Goal: Information Seeking & Learning: Compare options

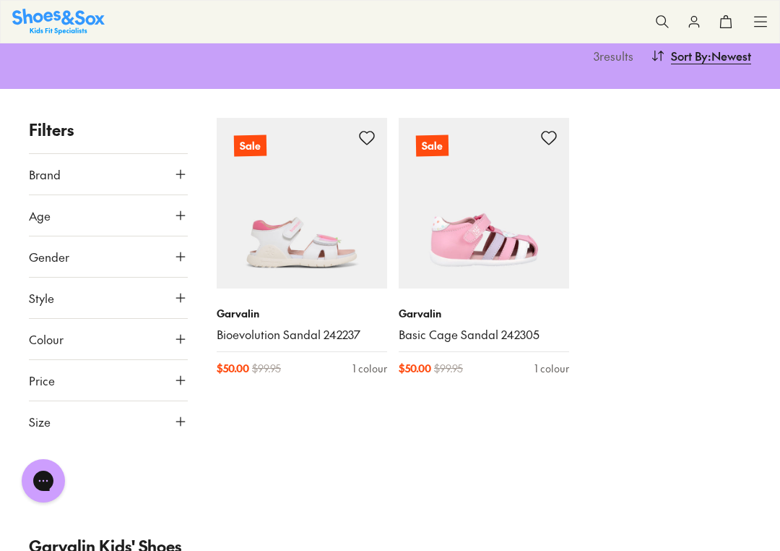
click at [431, 327] on link "Basic Cage Sandal 242305" at bounding box center [484, 335] width 171 height 16
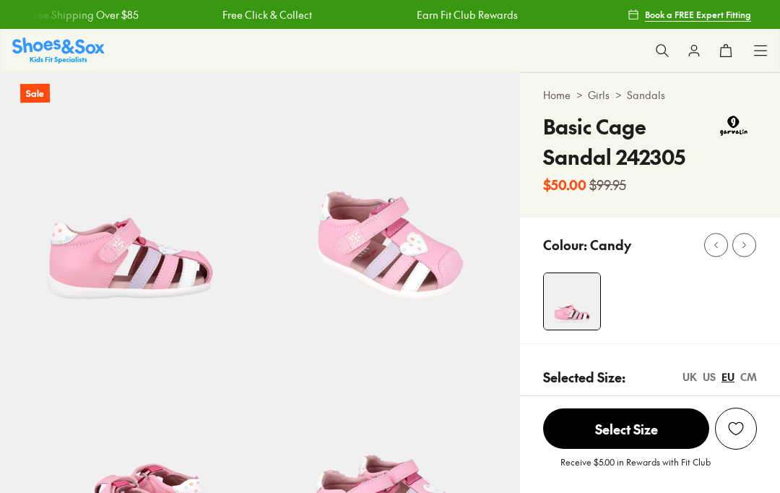
select select "*"
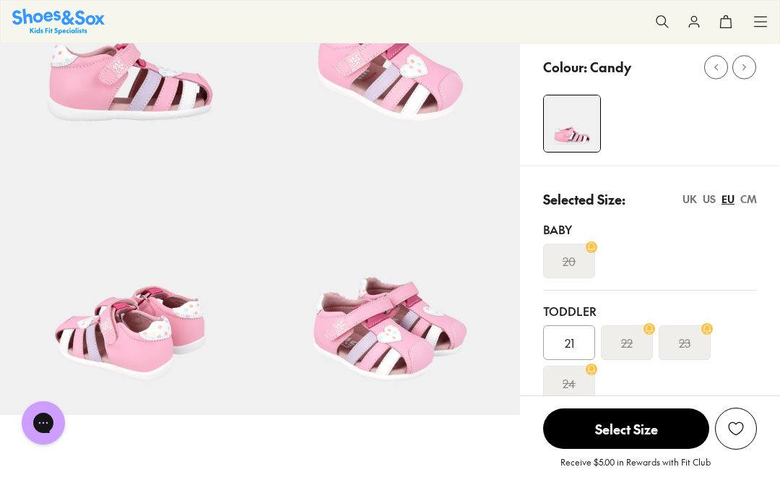
scroll to position [177, 0]
click at [605, 204] on p "Selected Size:" at bounding box center [584, 200] width 82 height 20
click at [614, 432] on span "Select Size" at bounding box center [626, 428] width 166 height 40
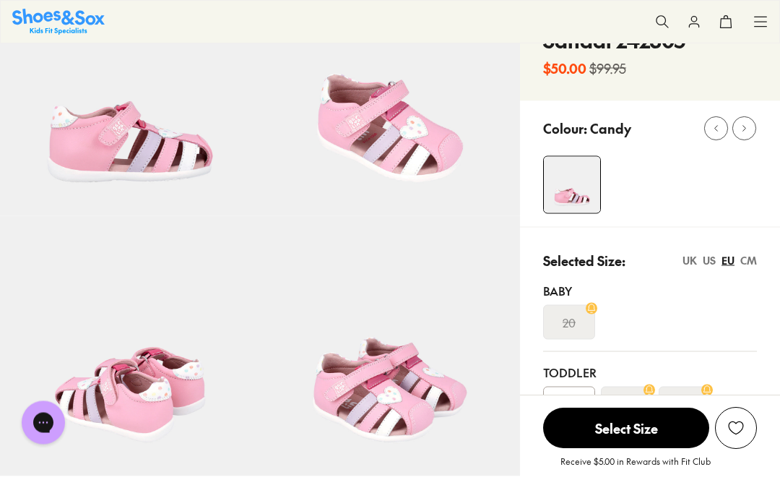
scroll to position [112, 0]
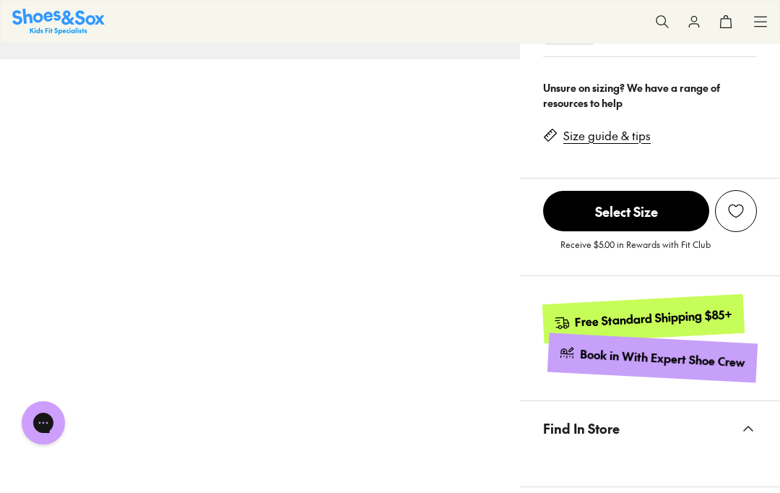
click at [593, 207] on span "Select Size" at bounding box center [626, 211] width 166 height 40
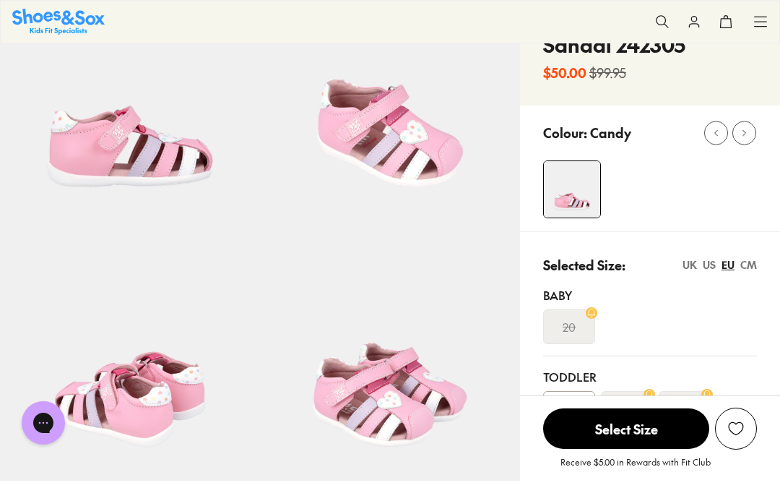
click at [598, 423] on span "Select Size" at bounding box center [626, 428] width 166 height 40
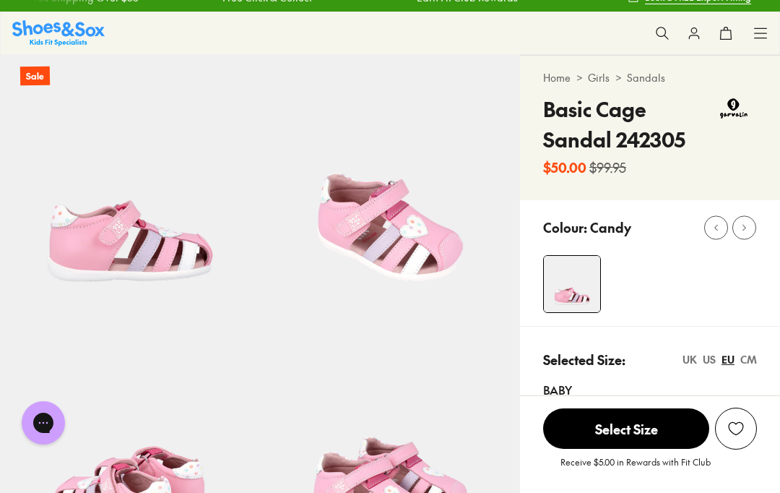
scroll to position [0, 0]
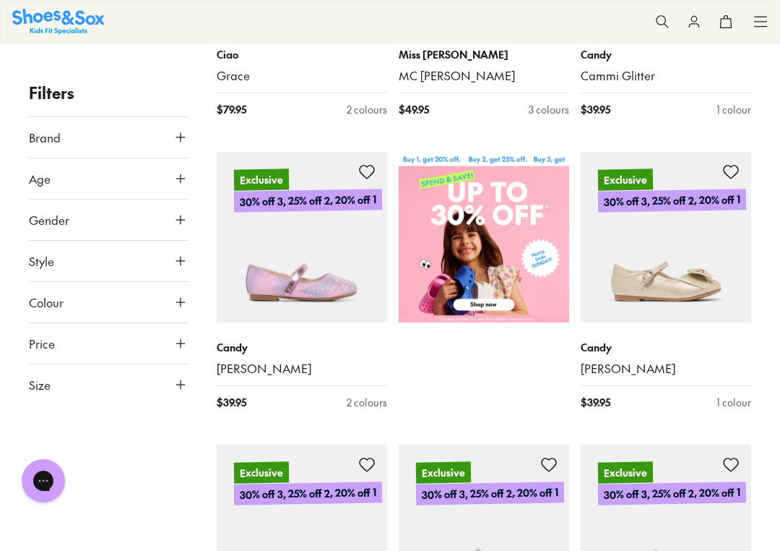
scroll to position [475, 0]
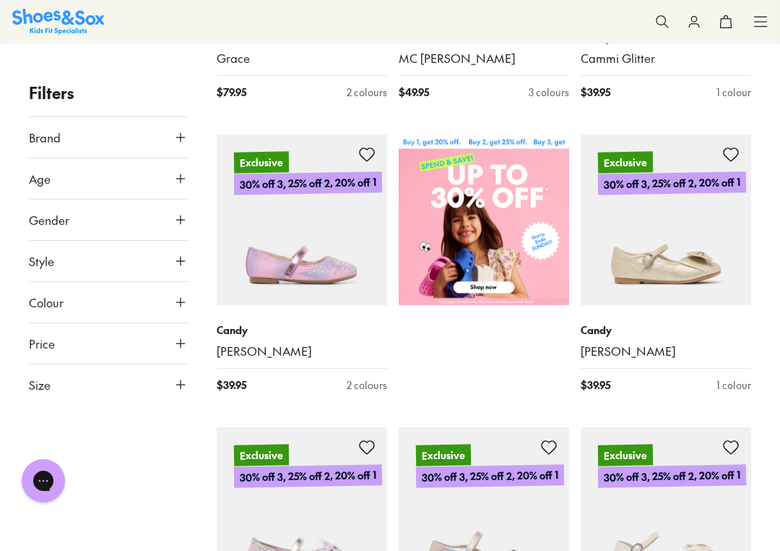
click at [48, 262] on span "Style" at bounding box center [41, 260] width 25 height 17
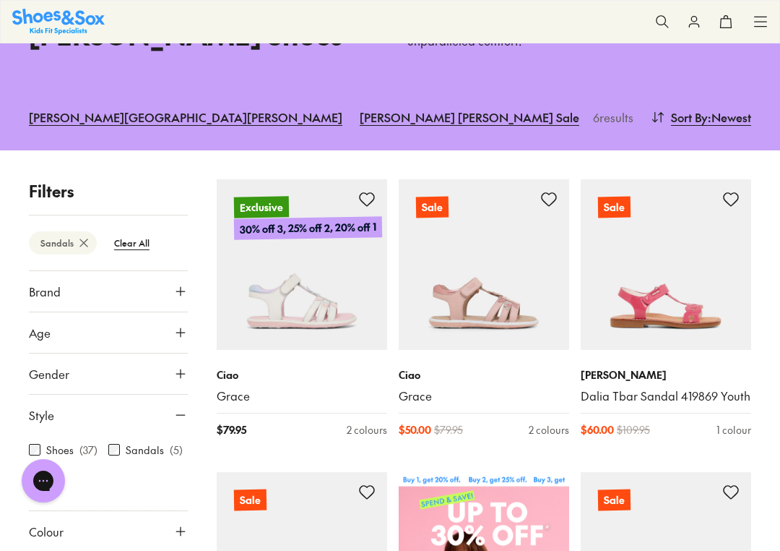
scroll to position [142, 0]
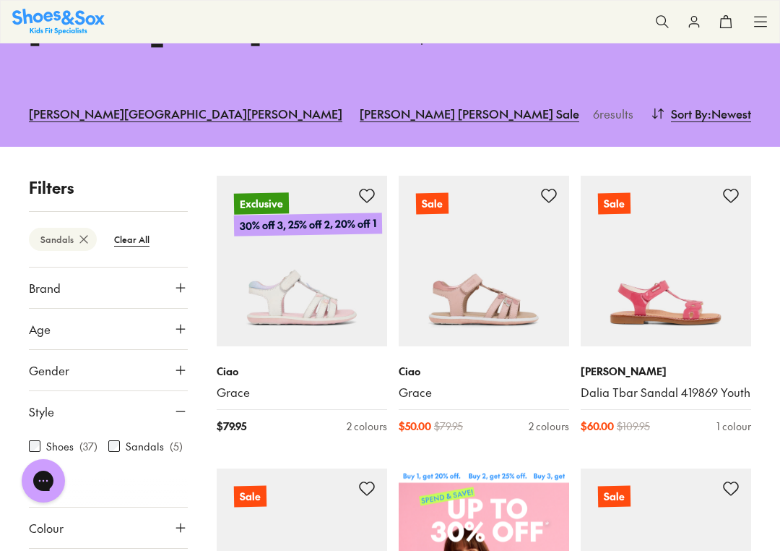
click at [412, 384] on link "Grace" at bounding box center [484, 392] width 171 height 16
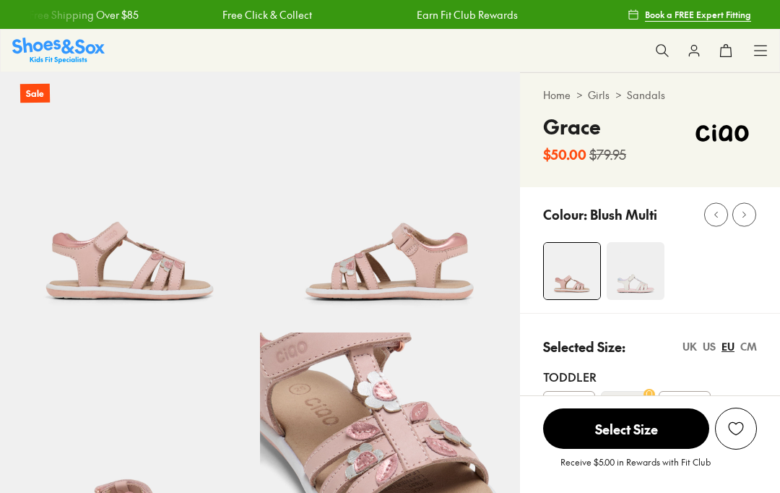
select select "*"
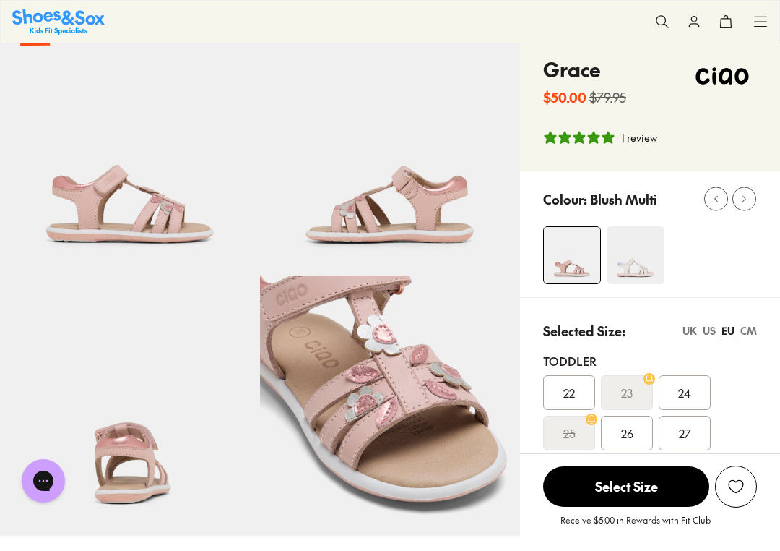
click at [691, 335] on div "UK" at bounding box center [690, 330] width 14 height 15
click at [639, 262] on img at bounding box center [636, 255] width 58 height 58
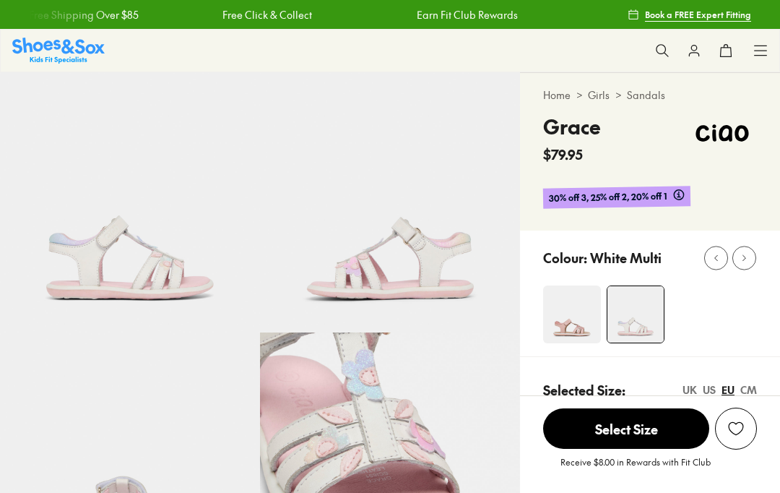
select select "*"
click at [582, 312] on img at bounding box center [574, 314] width 58 height 58
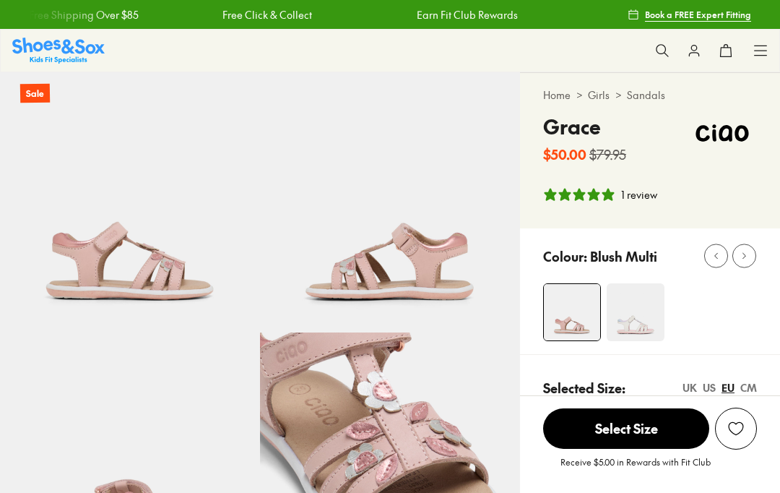
select select "*"
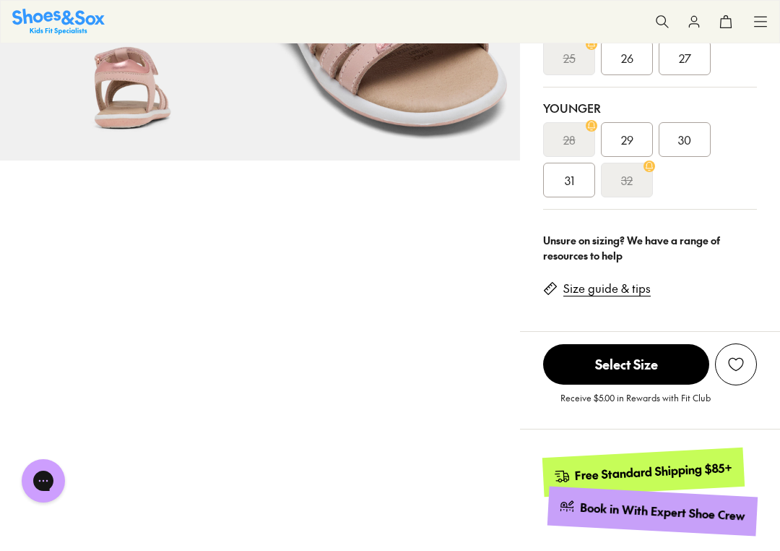
scroll to position [433, 0]
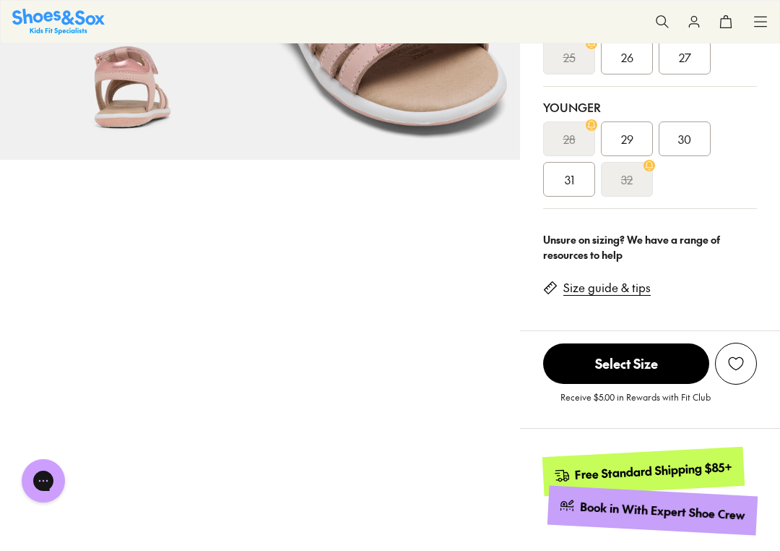
click at [611, 294] on link "Size guide & tips" at bounding box center [607, 288] width 87 height 16
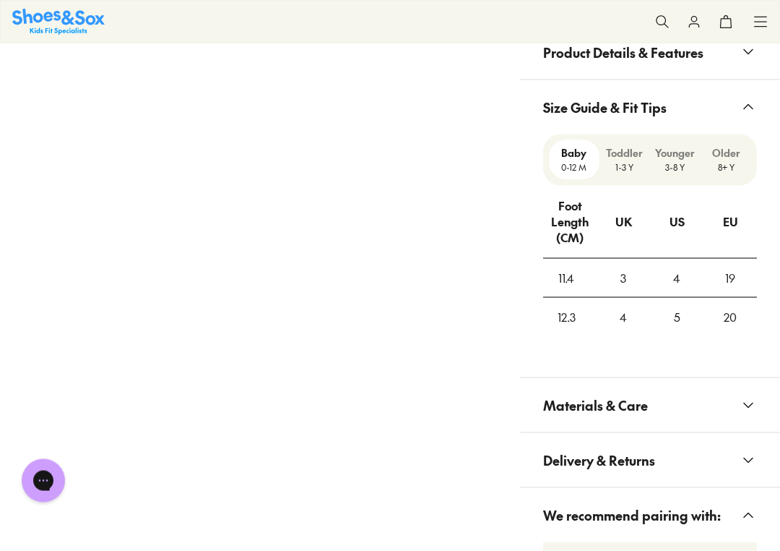
scroll to position [1126, 0]
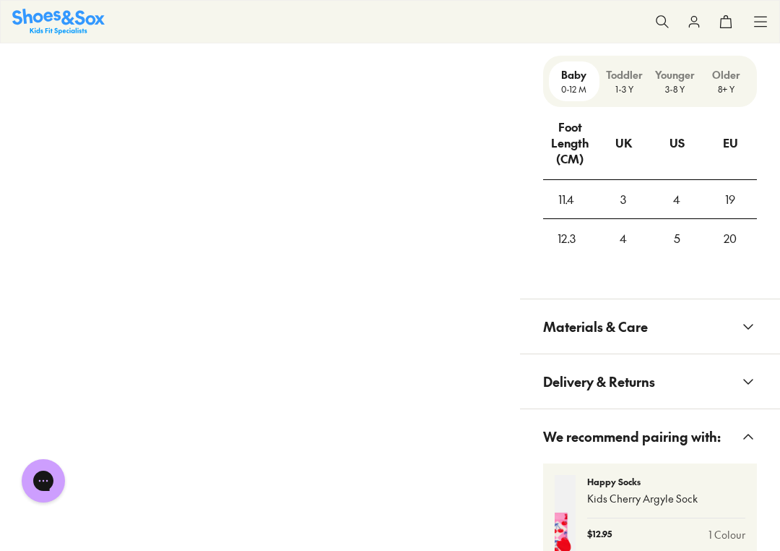
click at [627, 77] on p "Toddler" at bounding box center [624, 74] width 39 height 15
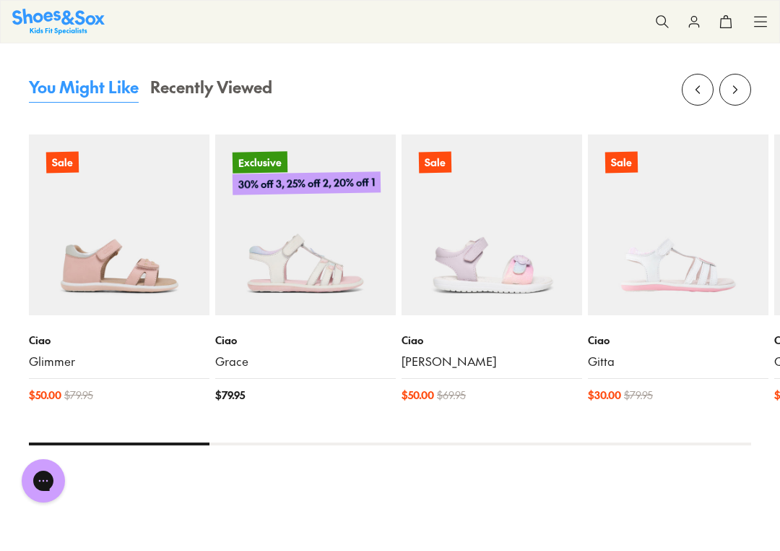
scroll to position [1923, 0]
click at [514, 259] on img at bounding box center [492, 224] width 181 height 181
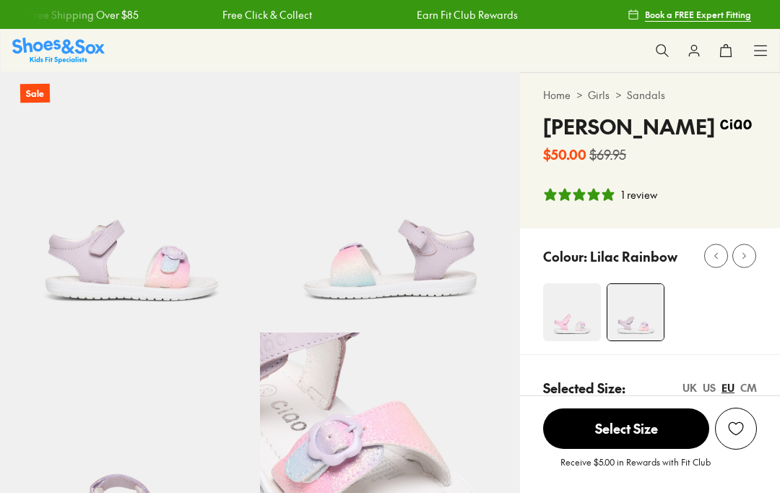
select select "*"
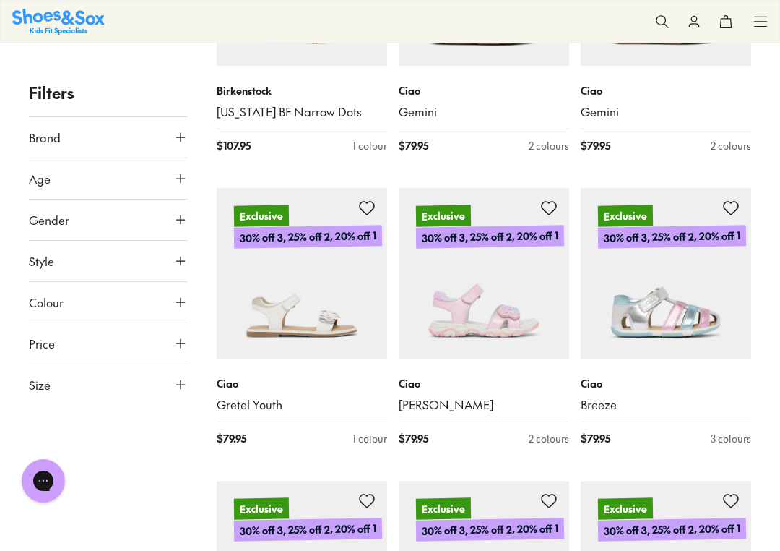
scroll to position [1923, 0]
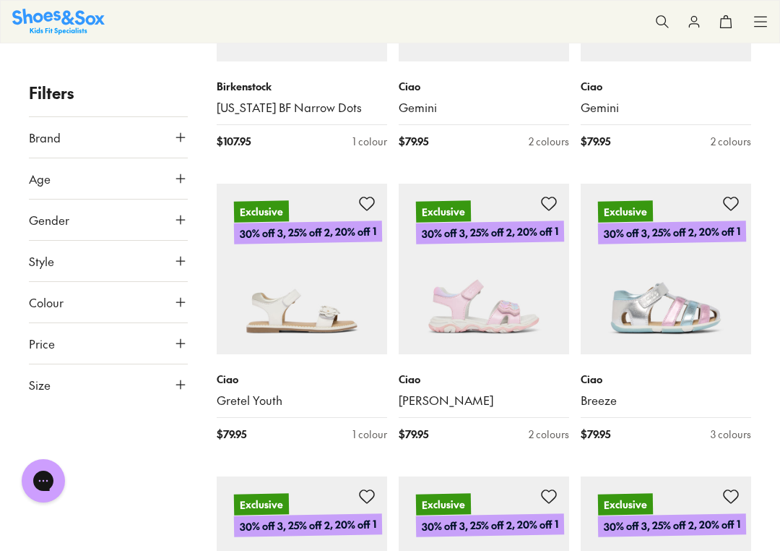
click at [600, 392] on link "Breeze" at bounding box center [666, 400] width 171 height 16
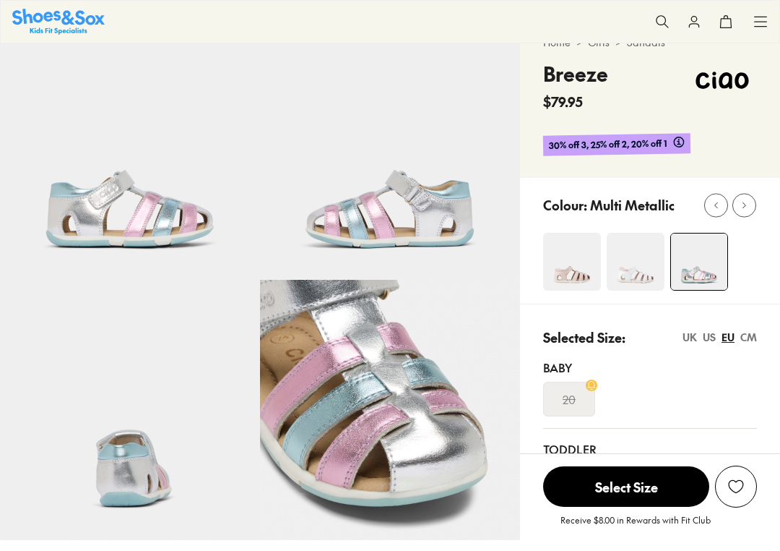
select select "*"
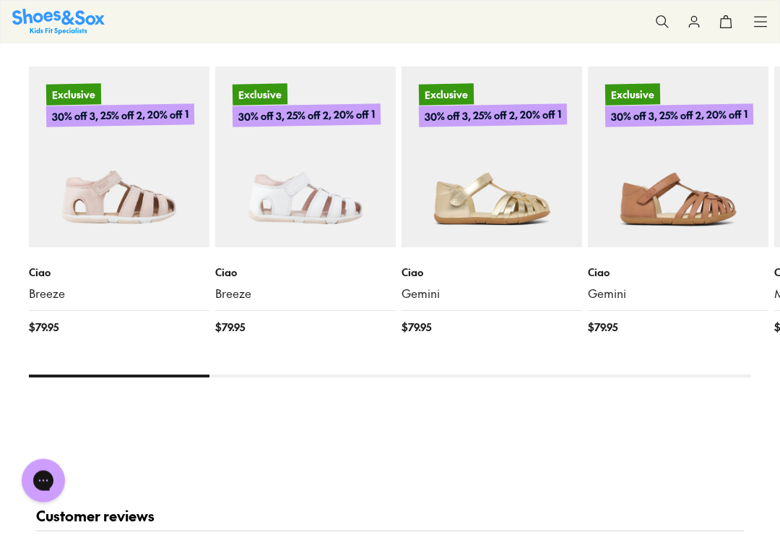
scroll to position [1566, 0]
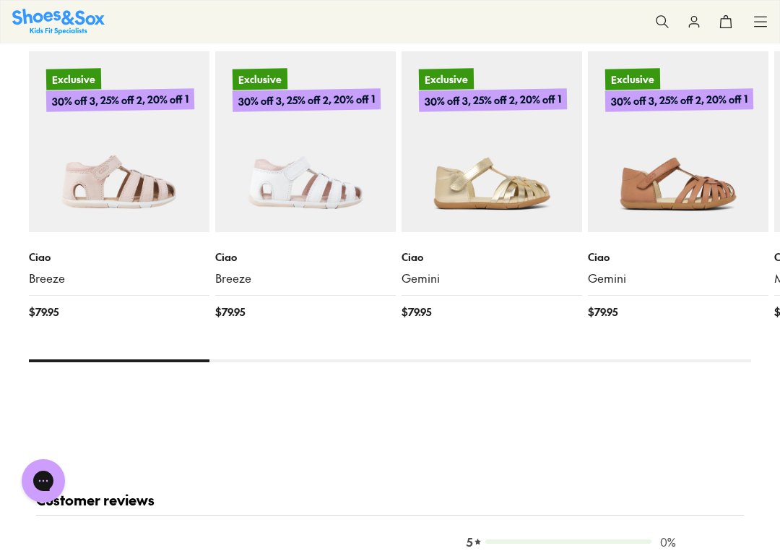
click at [95, 195] on img at bounding box center [119, 141] width 181 height 181
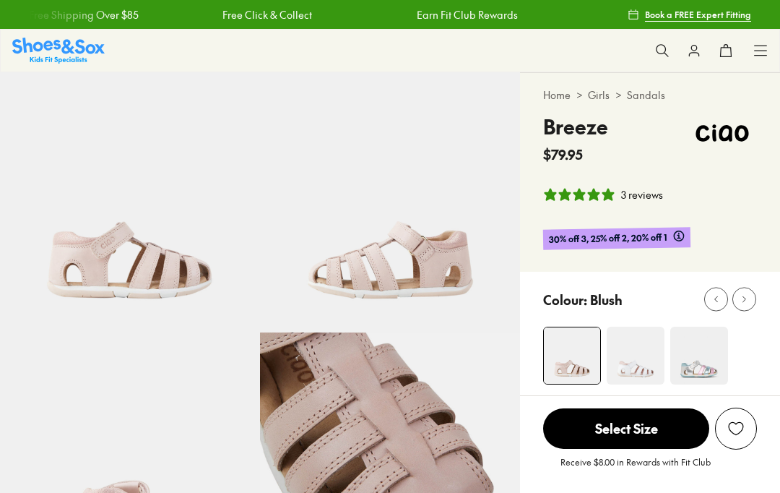
select select "*"
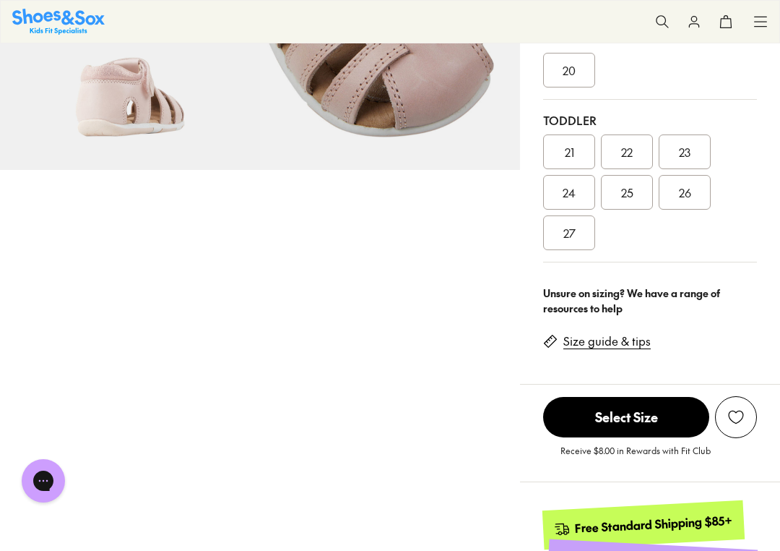
scroll to position [423, 0]
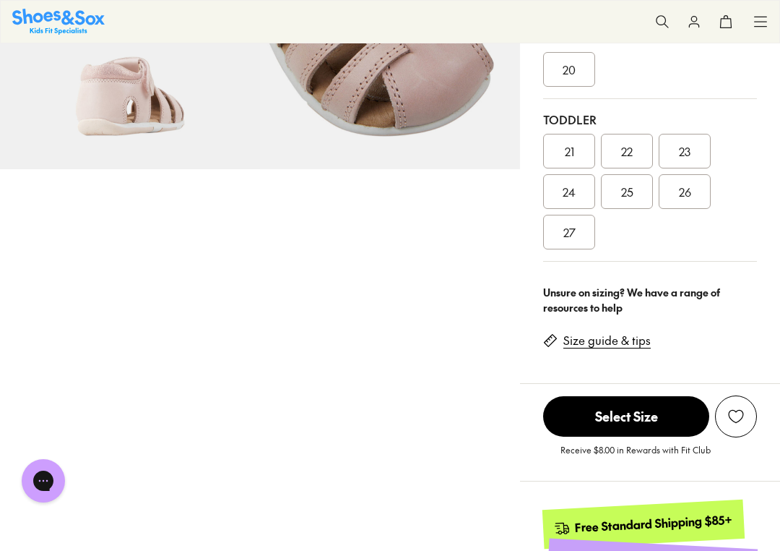
click at [579, 340] on link "Size guide & tips" at bounding box center [607, 340] width 87 height 16
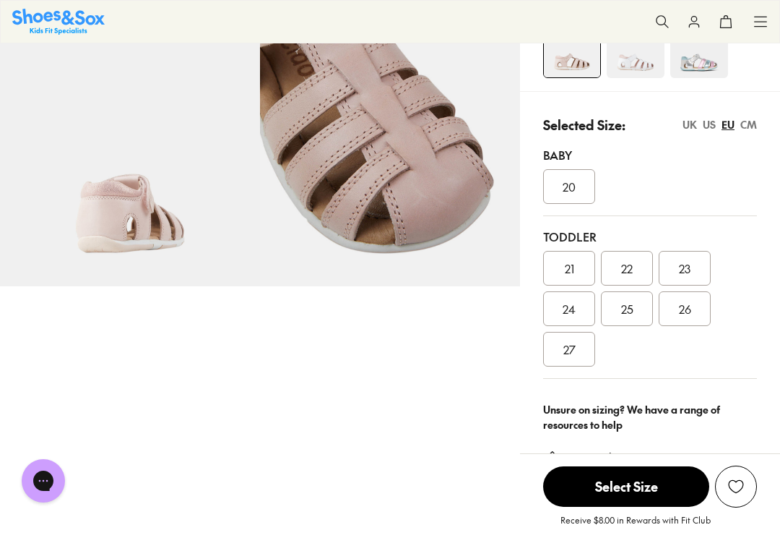
scroll to position [307, 0]
click at [628, 275] on span "22" at bounding box center [627, 267] width 12 height 17
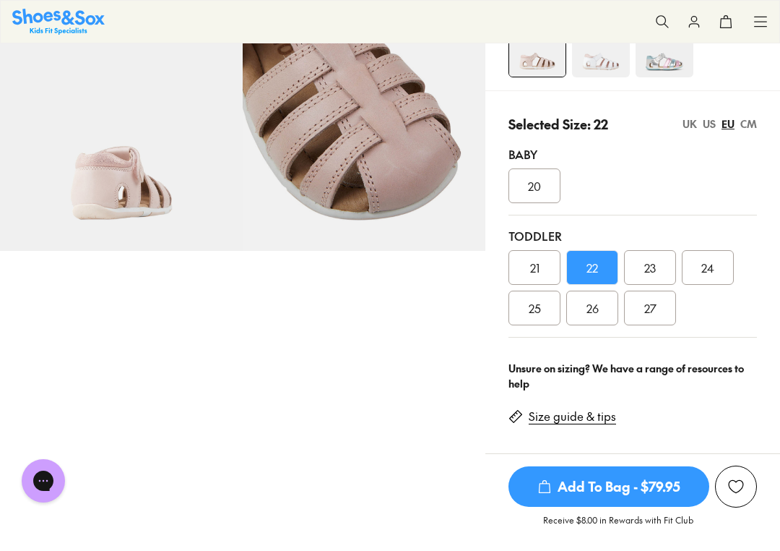
click at [653, 272] on span "23" at bounding box center [650, 267] width 12 height 17
click at [589, 272] on span "22" at bounding box center [593, 267] width 12 height 17
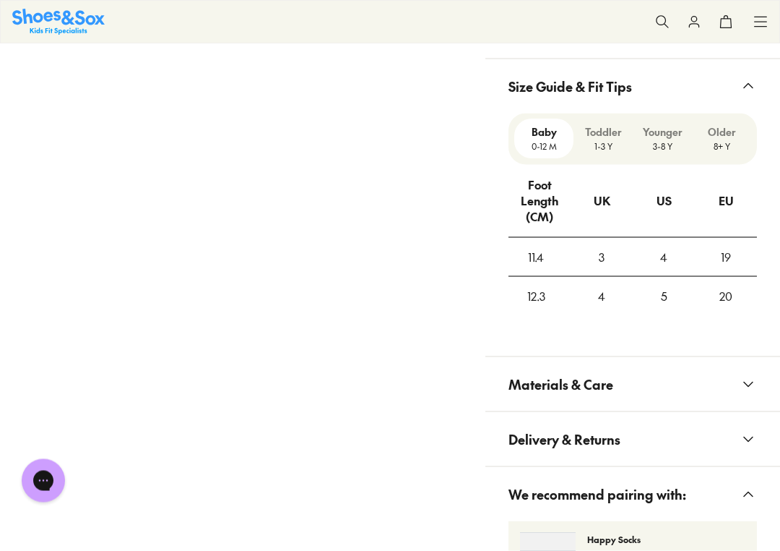
scroll to position [1295, 0]
click at [541, 381] on span "Materials & Care" at bounding box center [561, 383] width 105 height 43
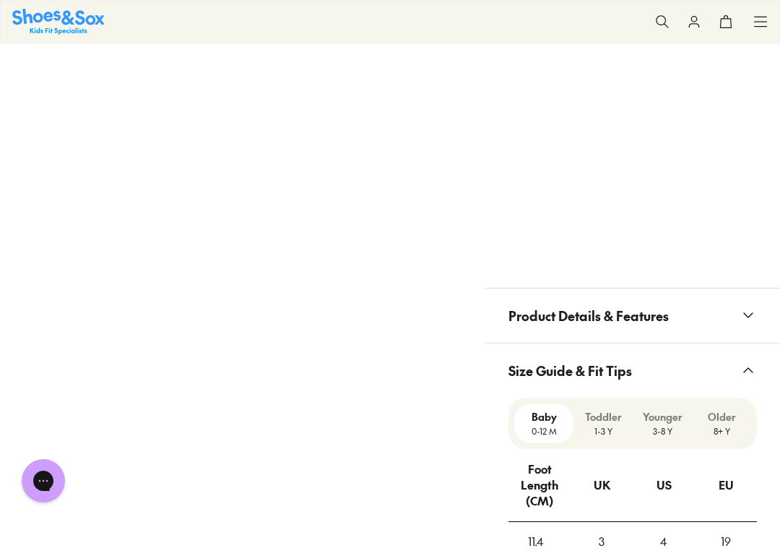
scroll to position [1014, 0]
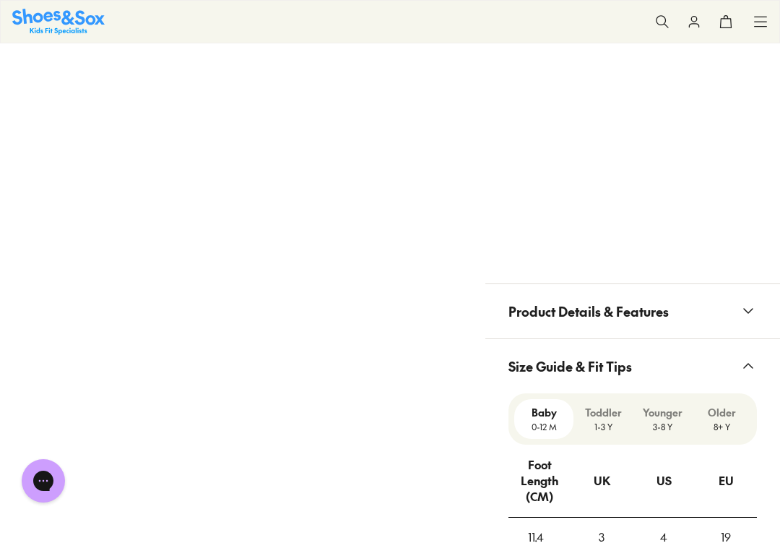
click at [653, 308] on span "Product Details & Features" at bounding box center [589, 311] width 160 height 43
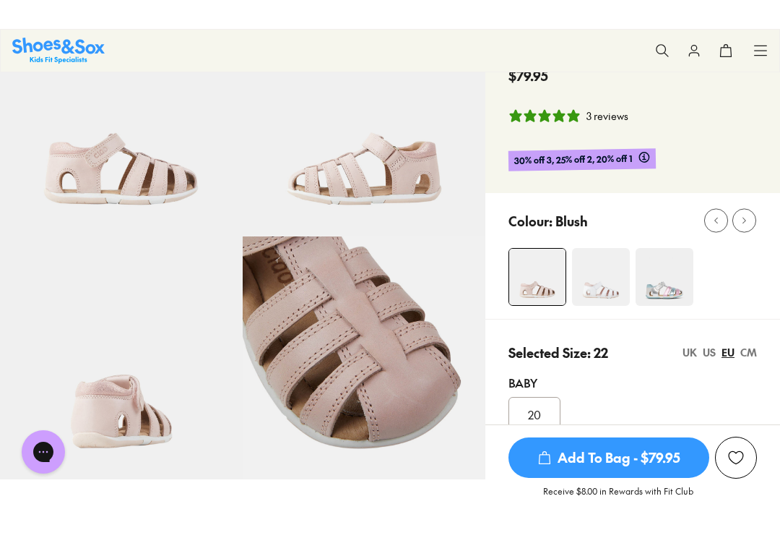
scroll to position [200, 0]
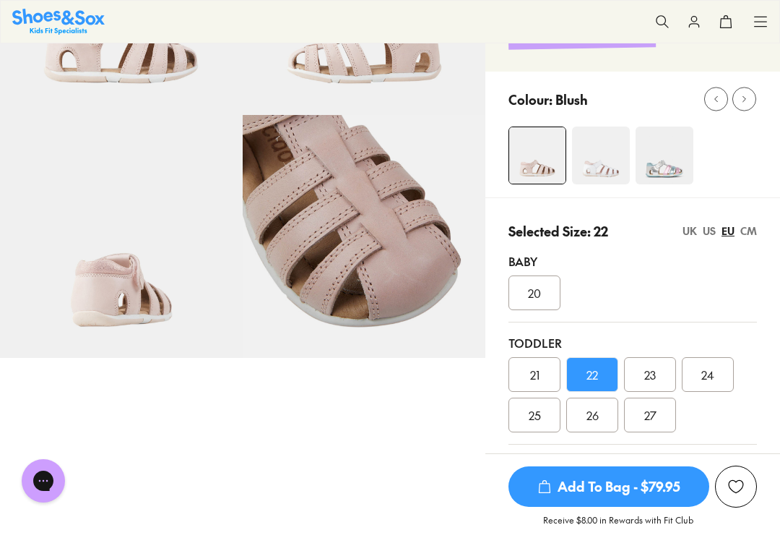
click at [647, 379] on span "23" at bounding box center [650, 374] width 12 height 17
click at [728, 236] on div "EU" at bounding box center [728, 230] width 13 height 15
click at [735, 233] on div "EU" at bounding box center [728, 230] width 13 height 15
click at [708, 236] on div "US" at bounding box center [709, 230] width 13 height 15
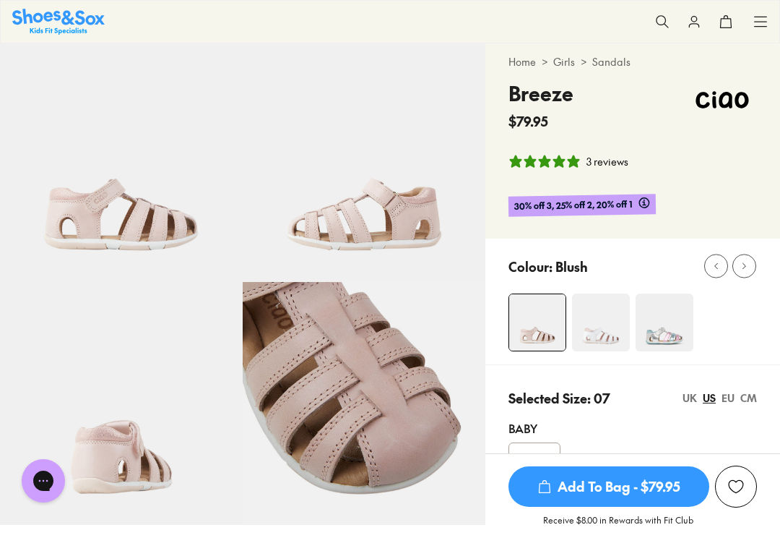
scroll to position [34, 0]
click at [608, 329] on img at bounding box center [601, 322] width 58 height 58
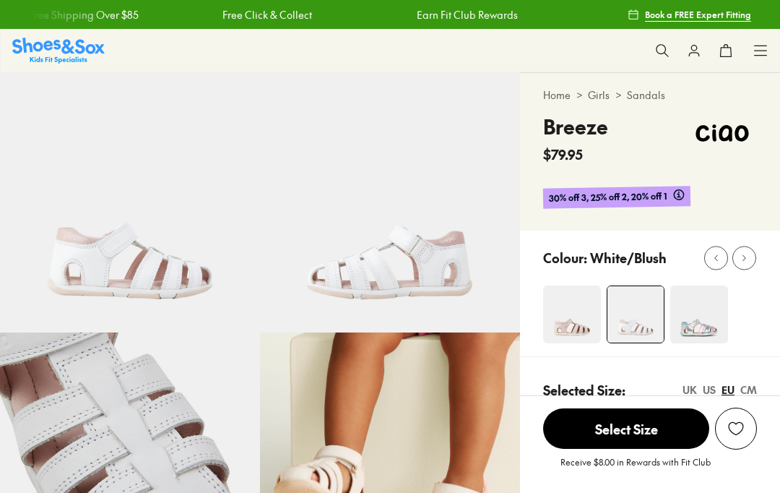
select select "*"
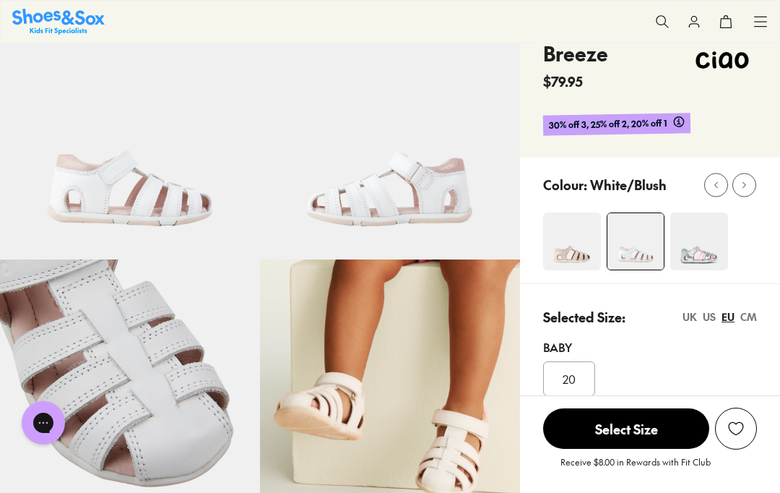
click at [575, 262] on img at bounding box center [572, 241] width 58 height 58
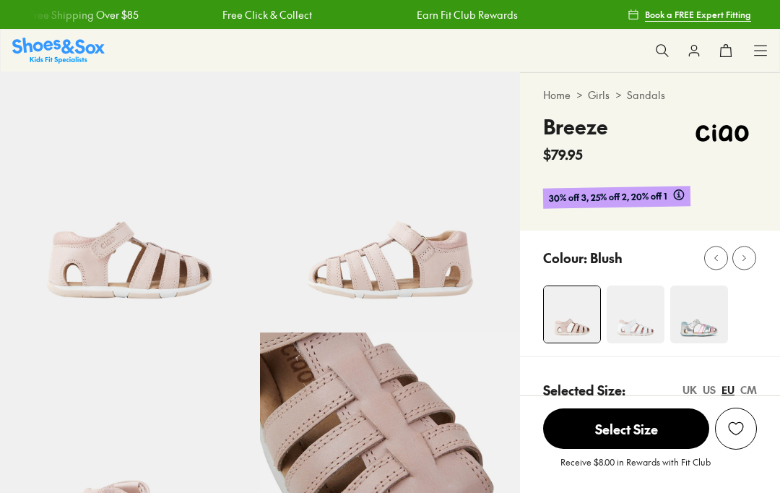
select select "*"
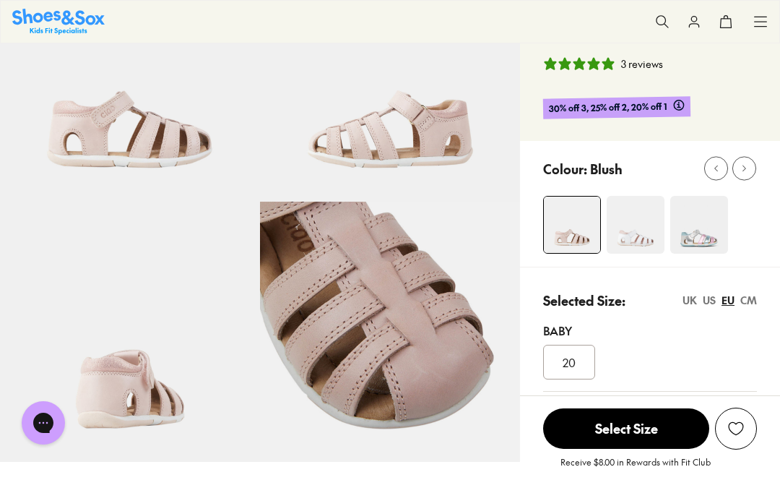
scroll to position [100, 0]
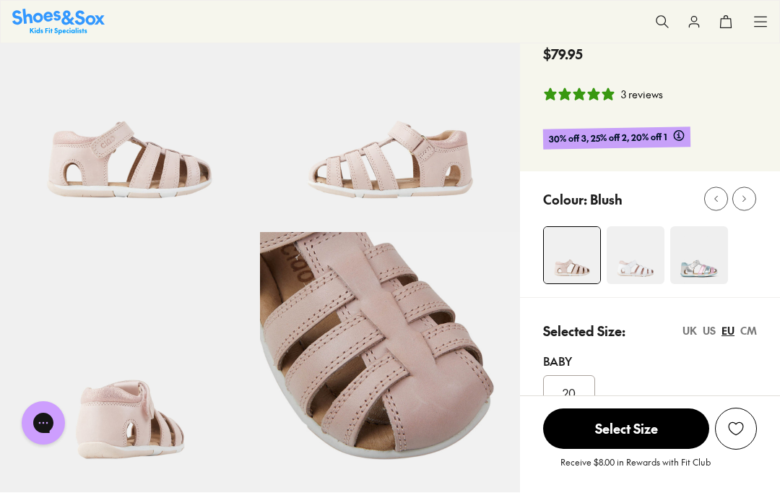
click at [698, 276] on img at bounding box center [699, 255] width 58 height 58
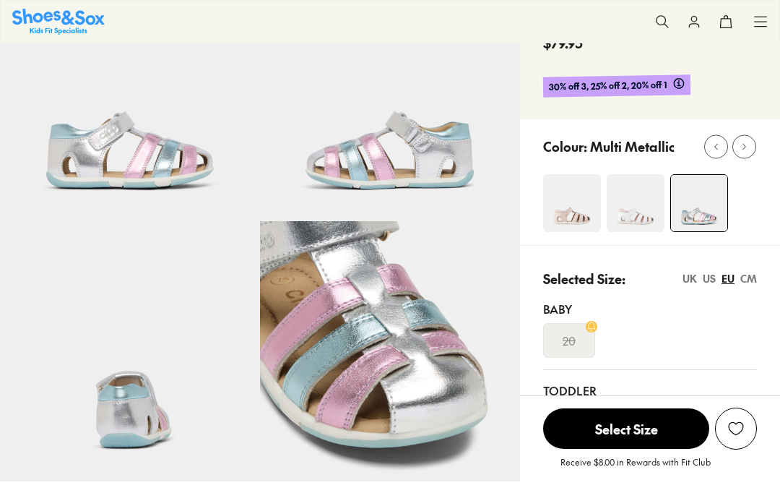
select select "*"
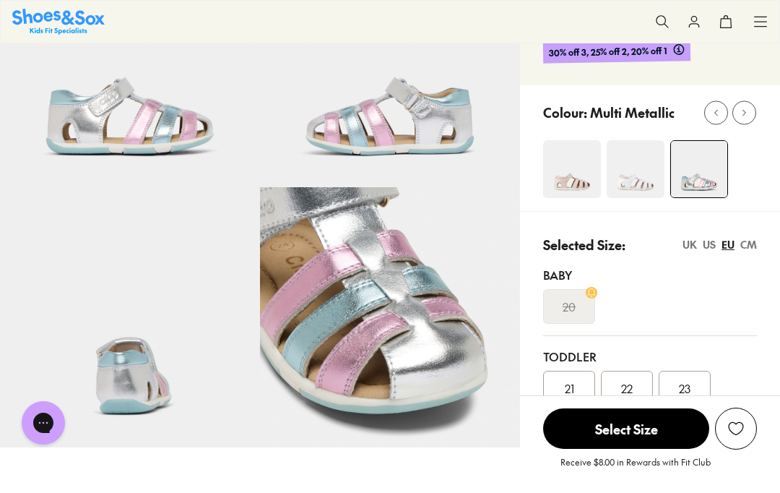
click at [580, 183] on img at bounding box center [572, 169] width 58 height 58
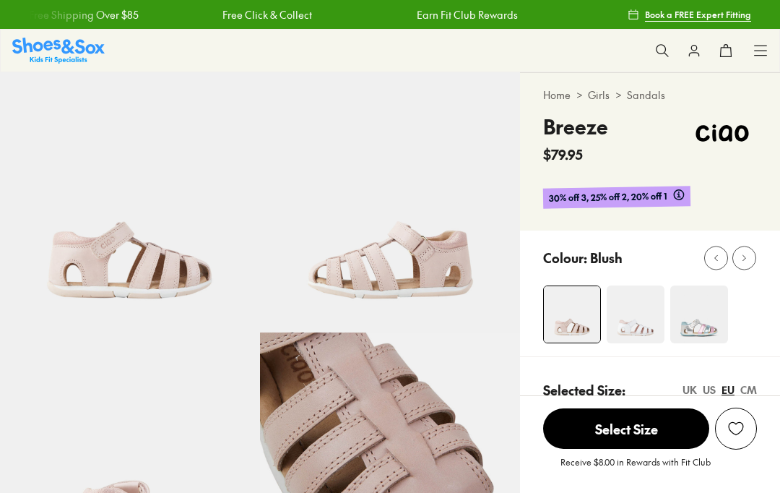
select select "*"
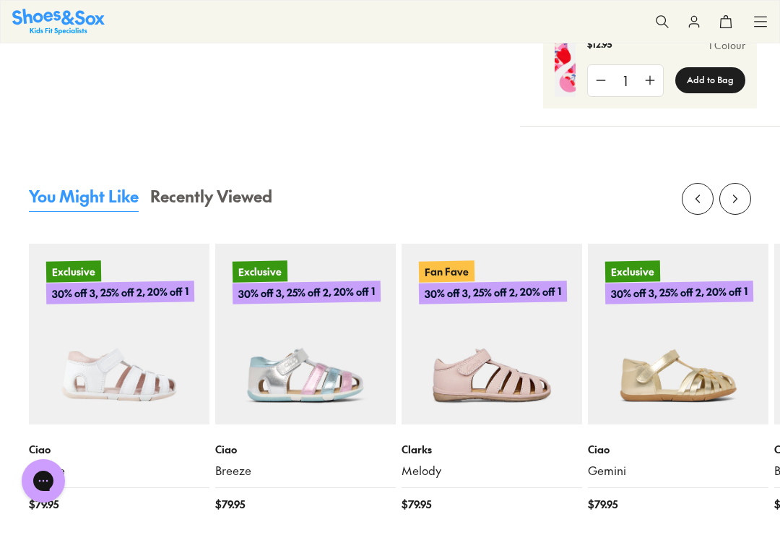
click at [479, 371] on img at bounding box center [492, 333] width 181 height 181
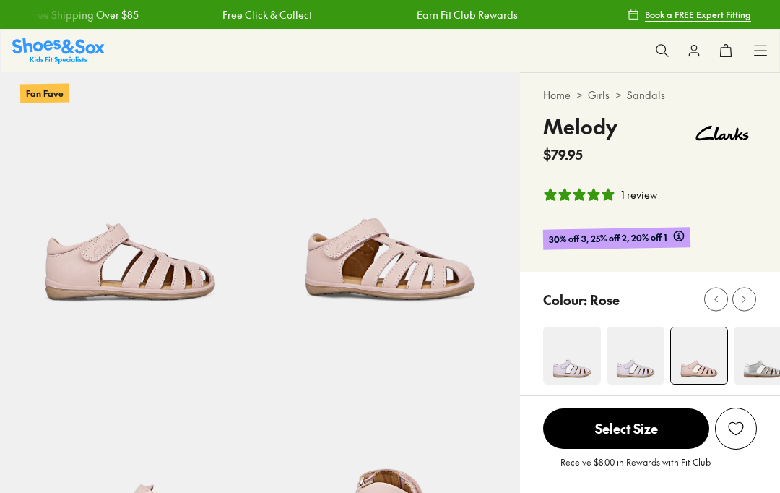
select select "*"
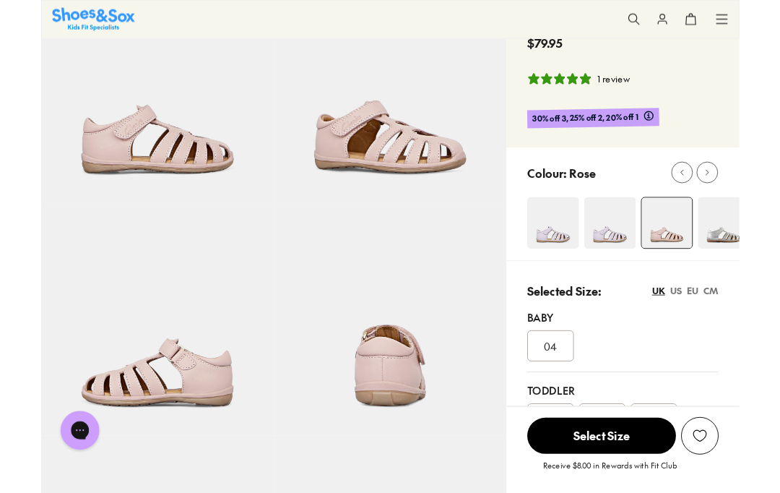
scroll to position [105, 0]
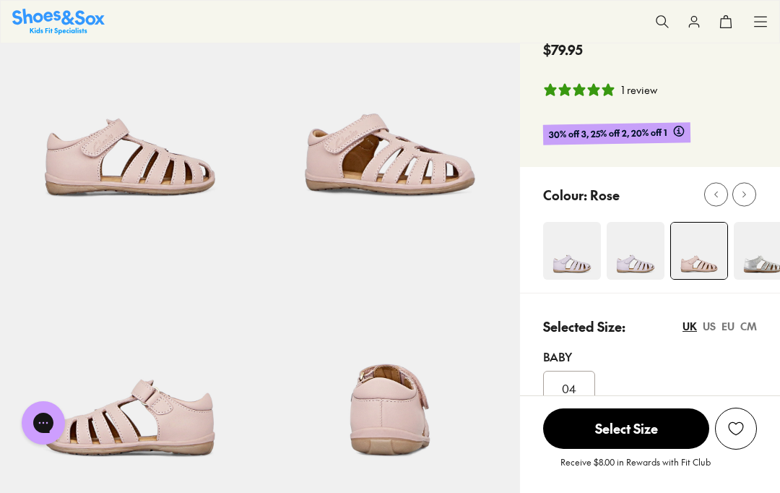
click at [399, 164] on img at bounding box center [390, 97] width 260 height 260
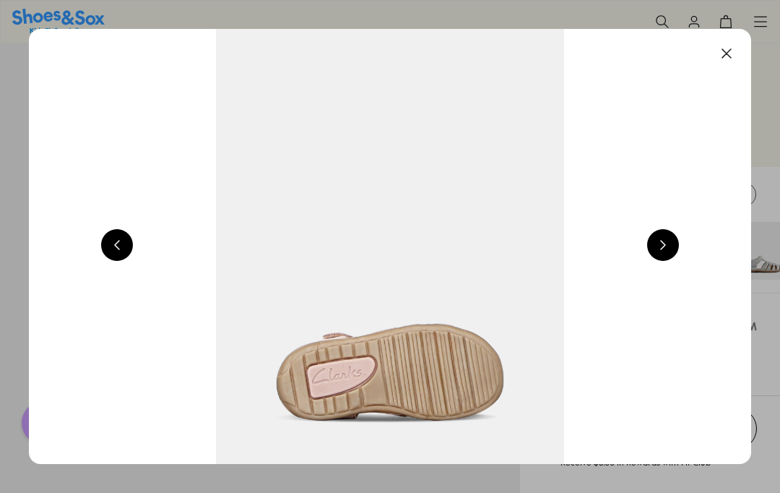
scroll to position [0, 1445]
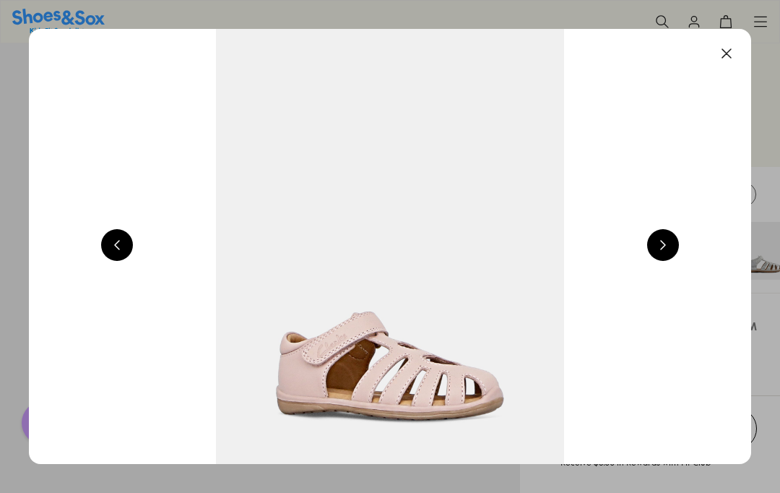
click at [663, 248] on button at bounding box center [663, 245] width 32 height 32
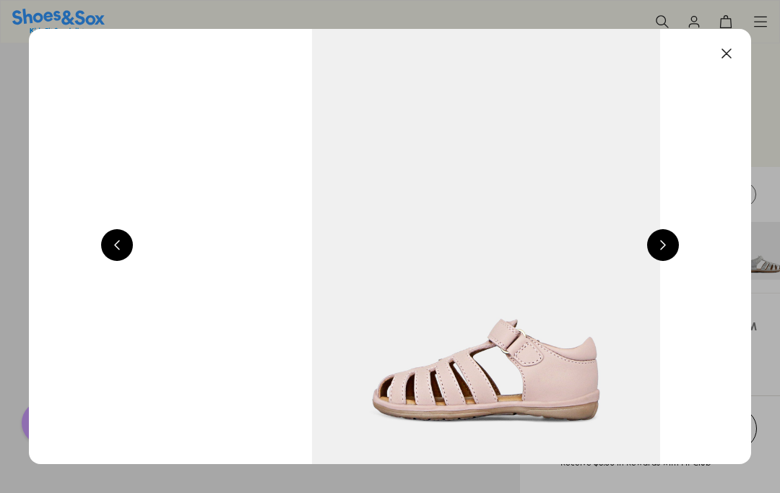
scroll to position [0, 2167]
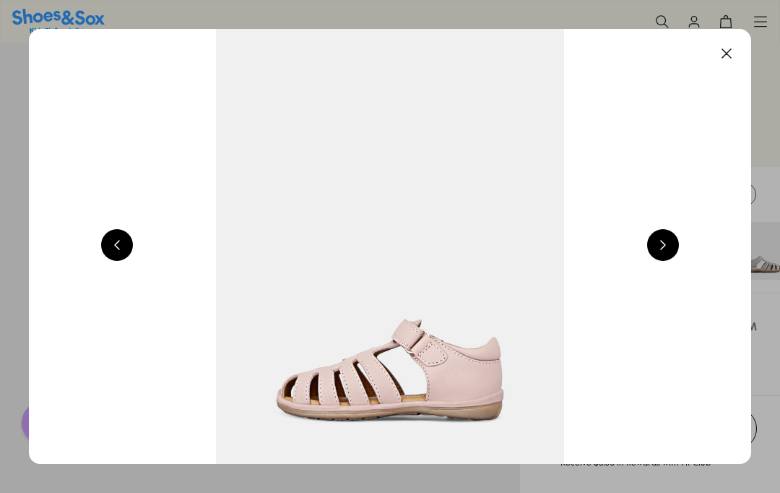
click at [666, 243] on button at bounding box center [663, 245] width 32 height 32
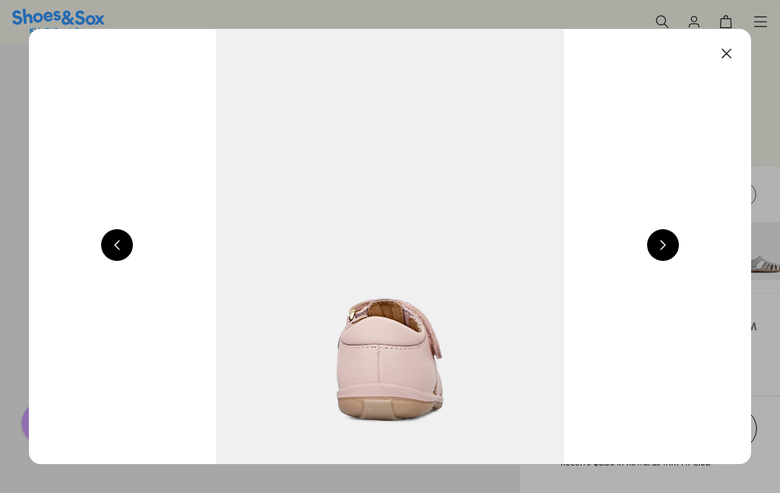
click at [666, 246] on button at bounding box center [663, 245] width 32 height 32
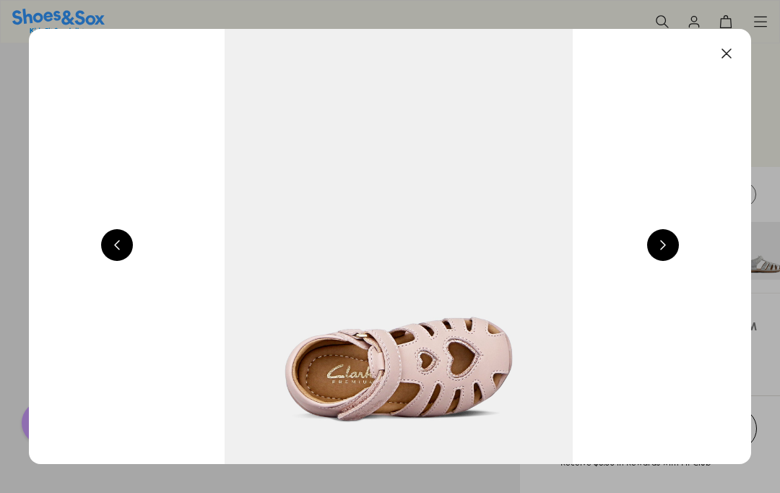
scroll to position [0, 3612]
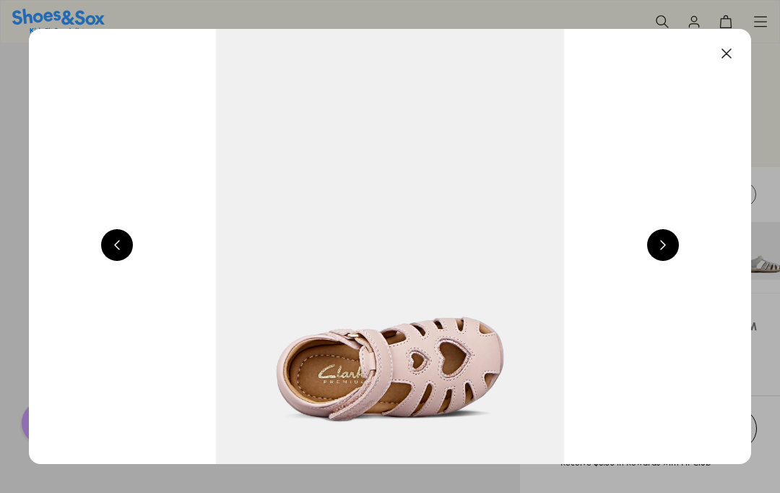
click at [726, 54] on button at bounding box center [727, 54] width 32 height 32
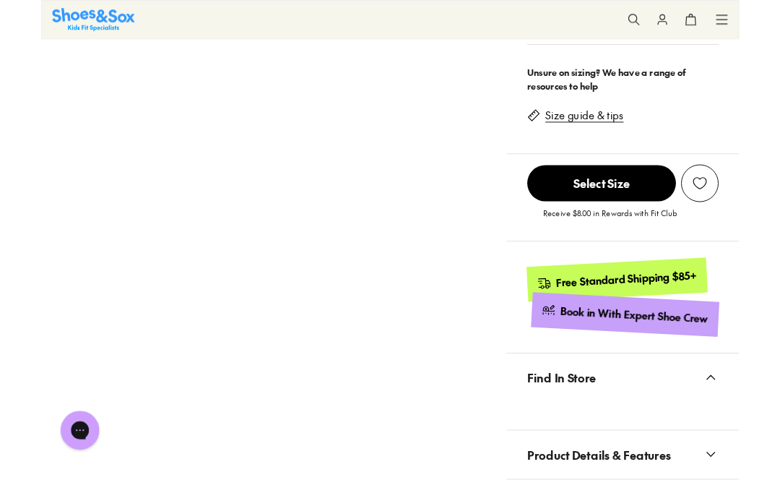
scroll to position [428, 0]
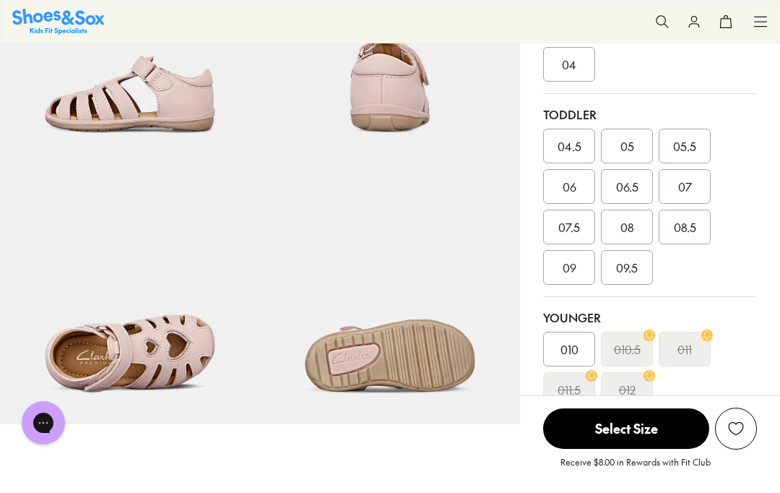
click at [628, 196] on div "06.5" at bounding box center [627, 186] width 52 height 35
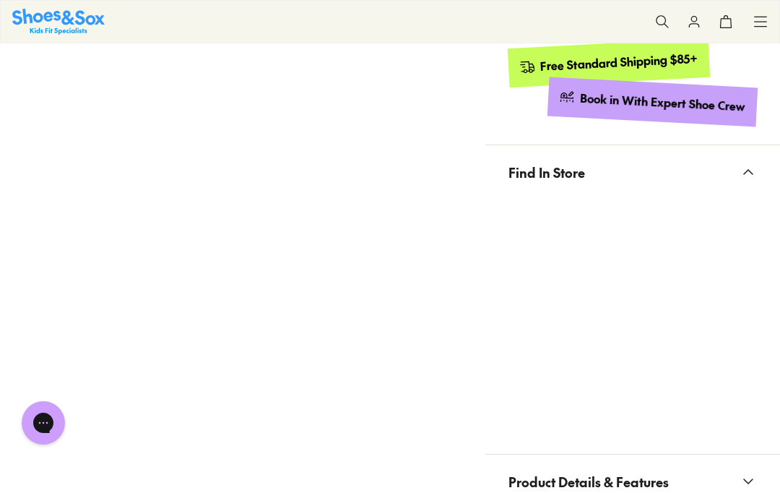
scroll to position [1029, 0]
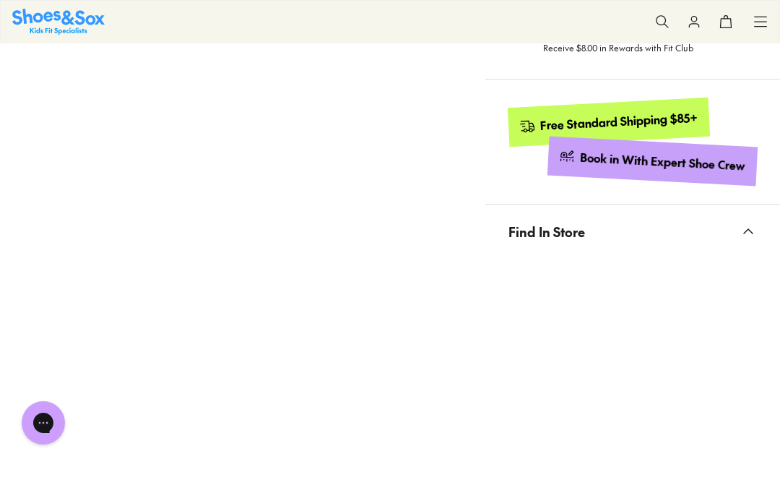
click at [754, 232] on icon at bounding box center [748, 231] width 17 height 17
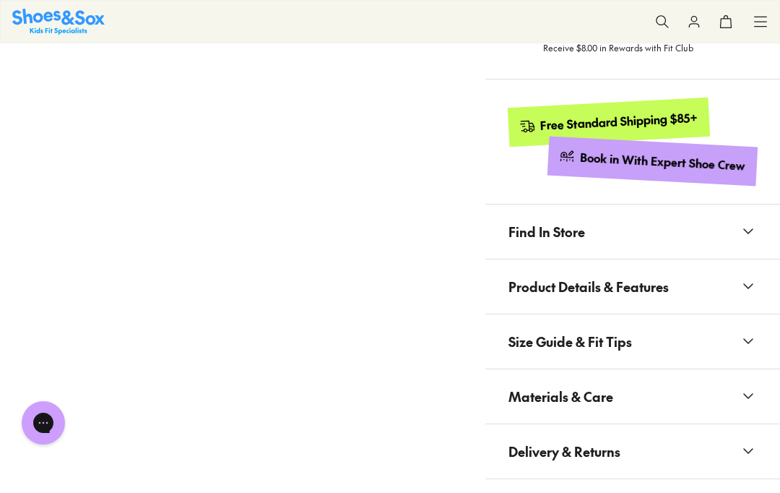
click at [577, 238] on span "Find In Store" at bounding box center [547, 231] width 77 height 43
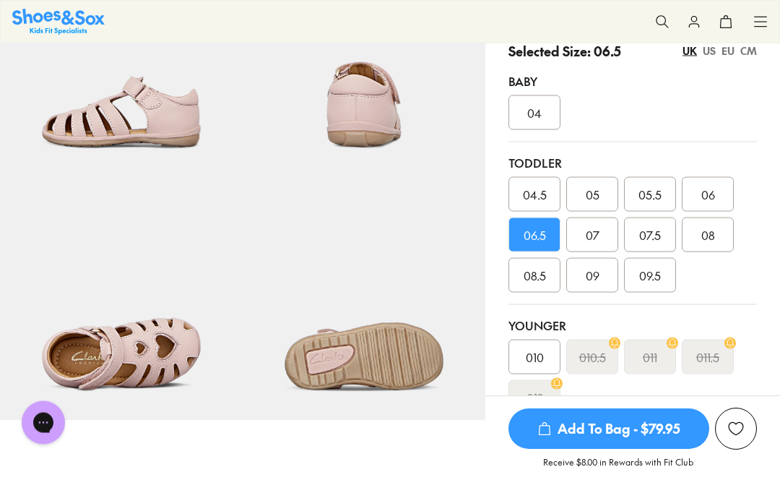
scroll to position [381, 0]
click at [35, 195] on img at bounding box center [121, 298] width 243 height 243
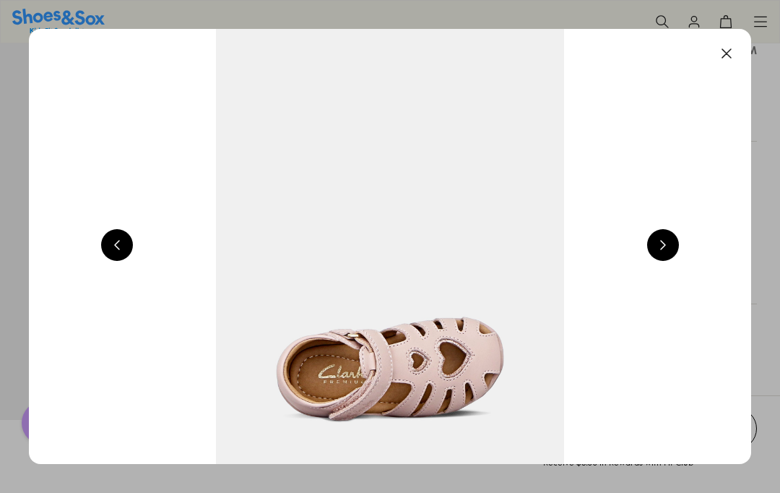
click at [724, 57] on button at bounding box center [727, 54] width 32 height 32
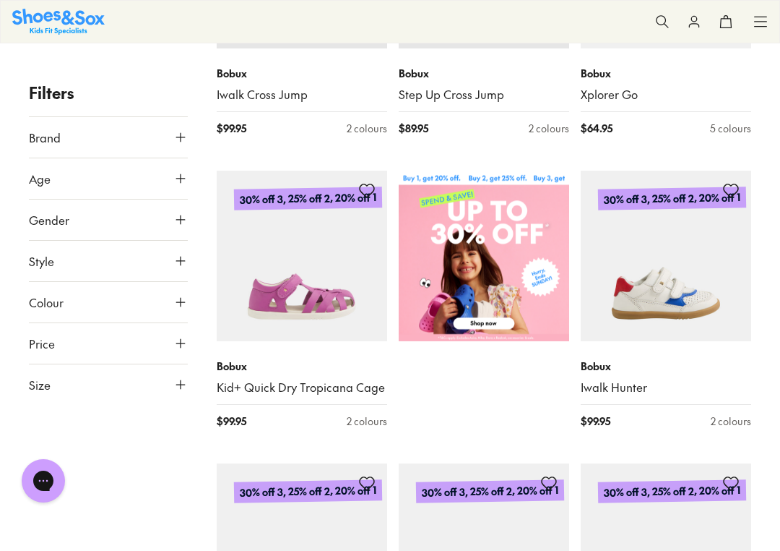
scroll to position [399, 0]
click at [282, 385] on link "Kid+ Quick Dry Tropicana Cage" at bounding box center [302, 387] width 171 height 16
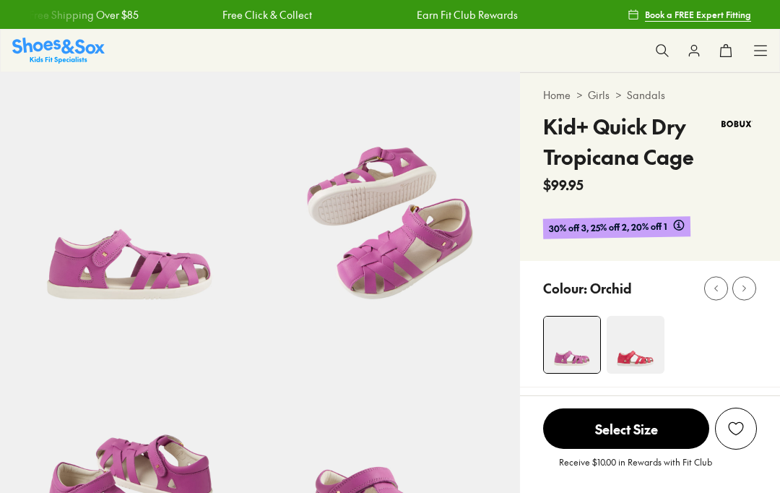
select select "*"
